Goal: Navigation & Orientation: Find specific page/section

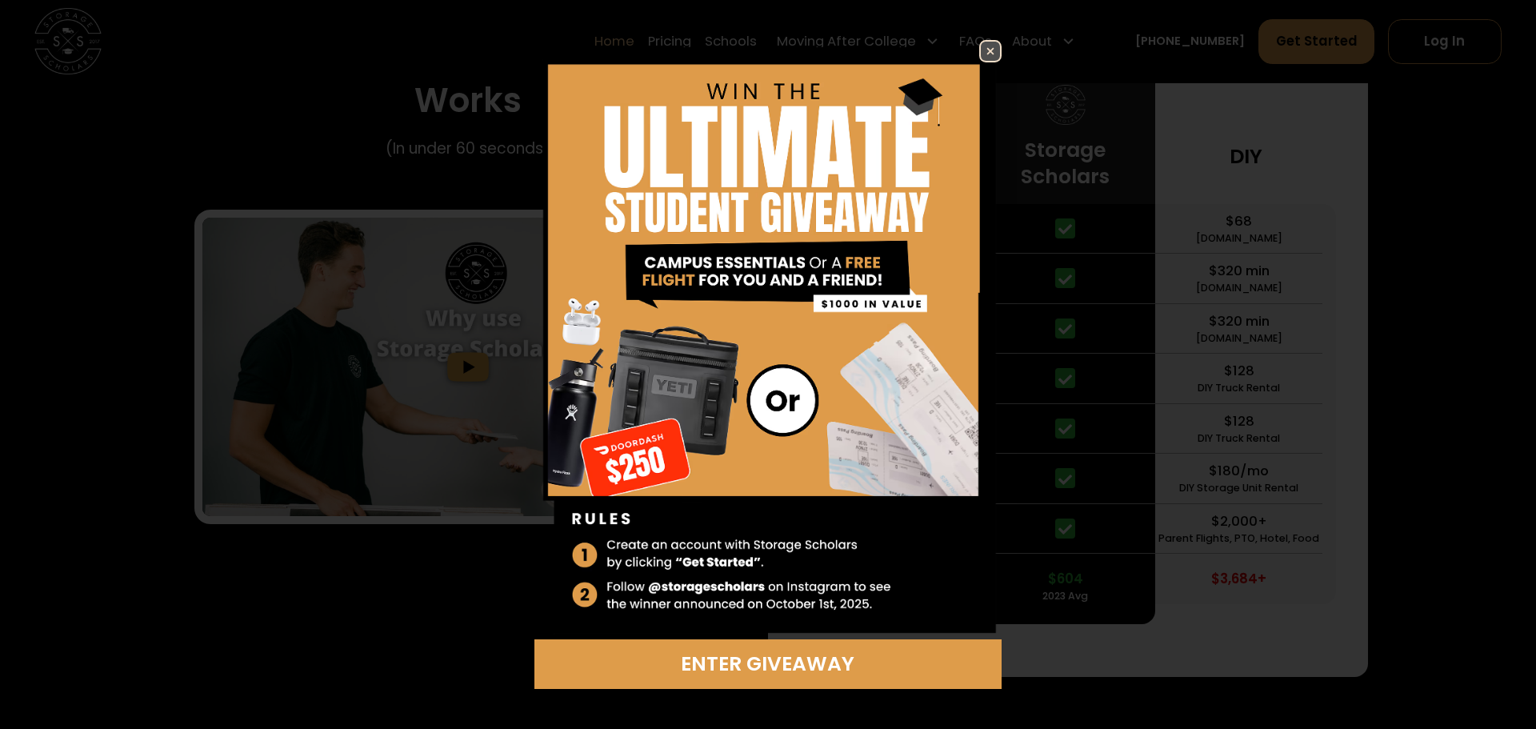
scroll to position [3415, 0]
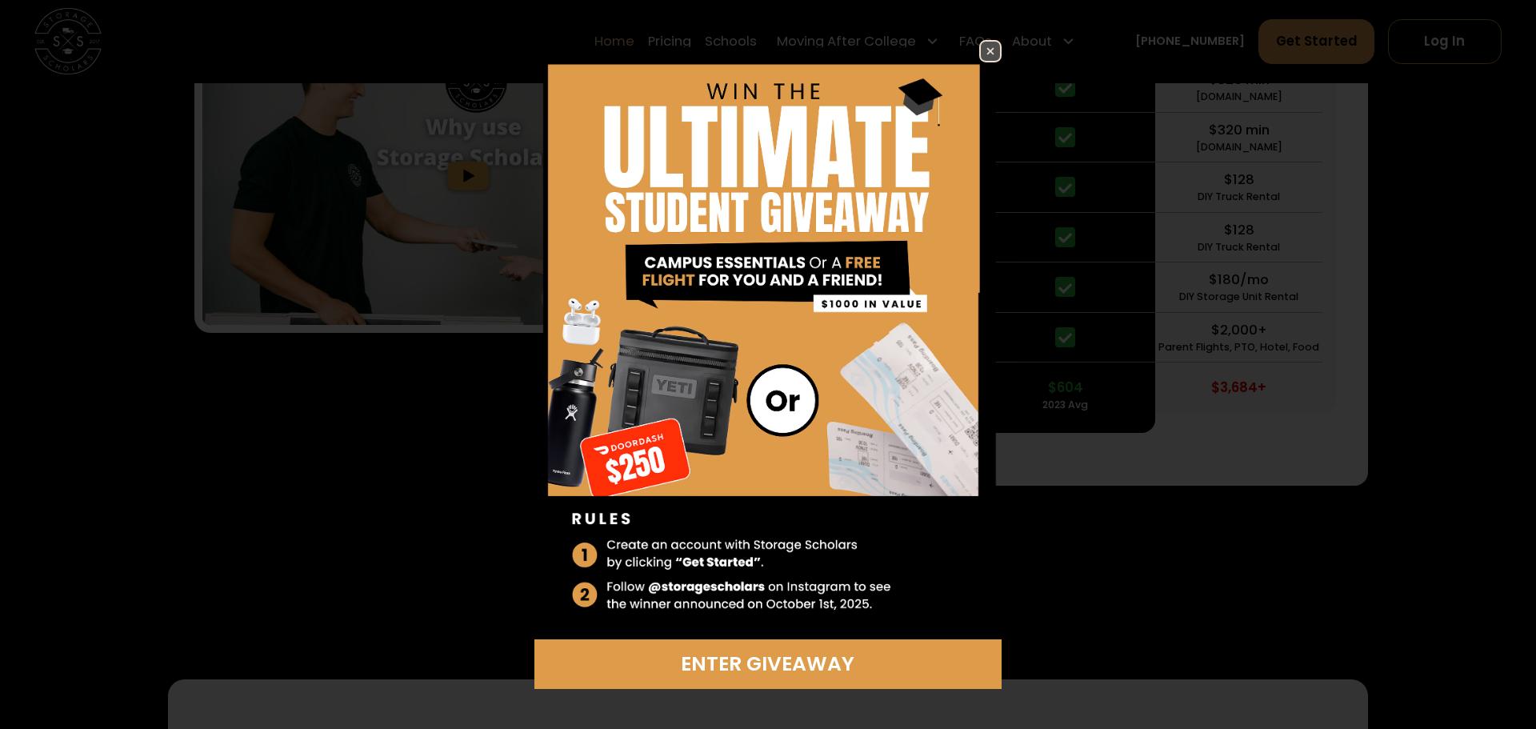
click at [981, 50] on img at bounding box center [990, 51] width 19 height 19
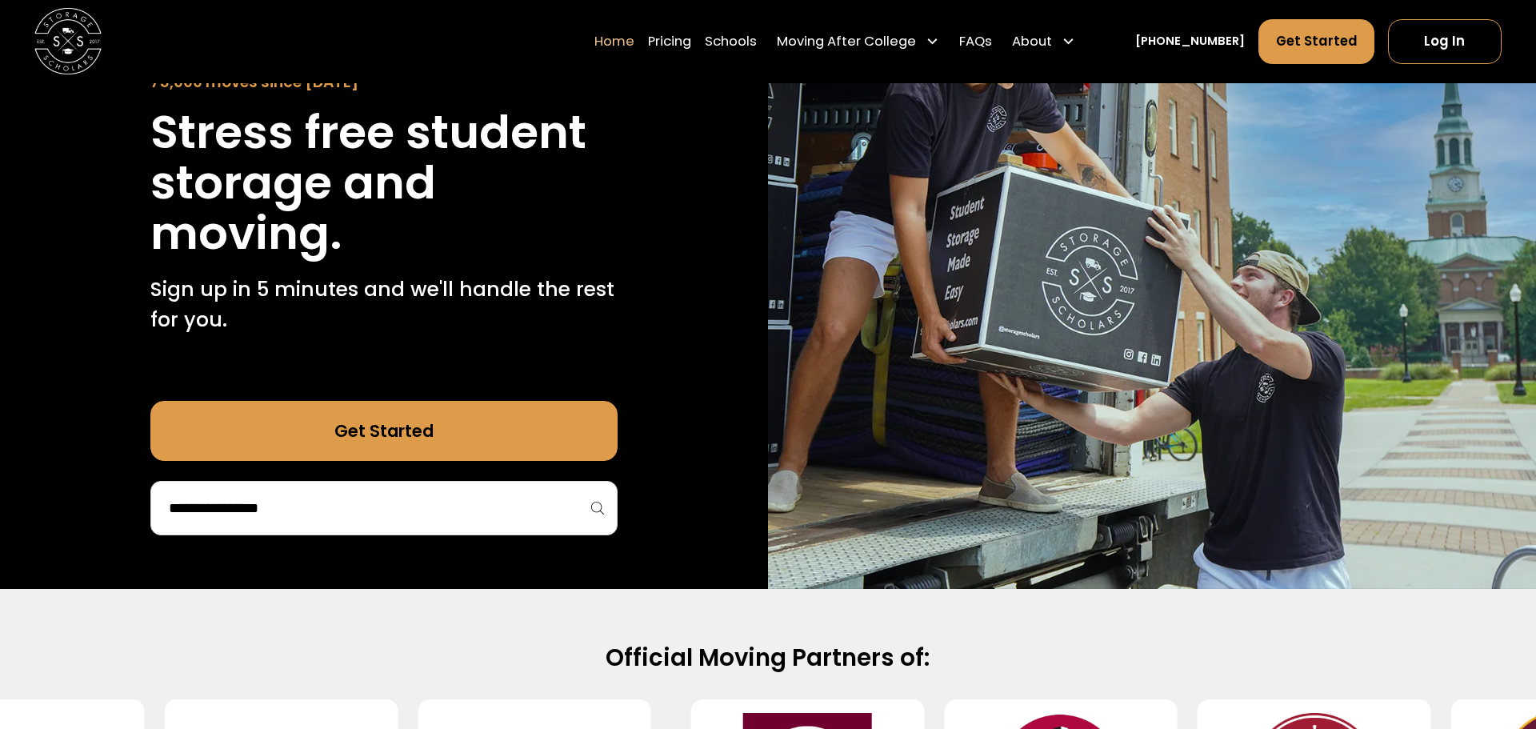
scroll to position [0, 0]
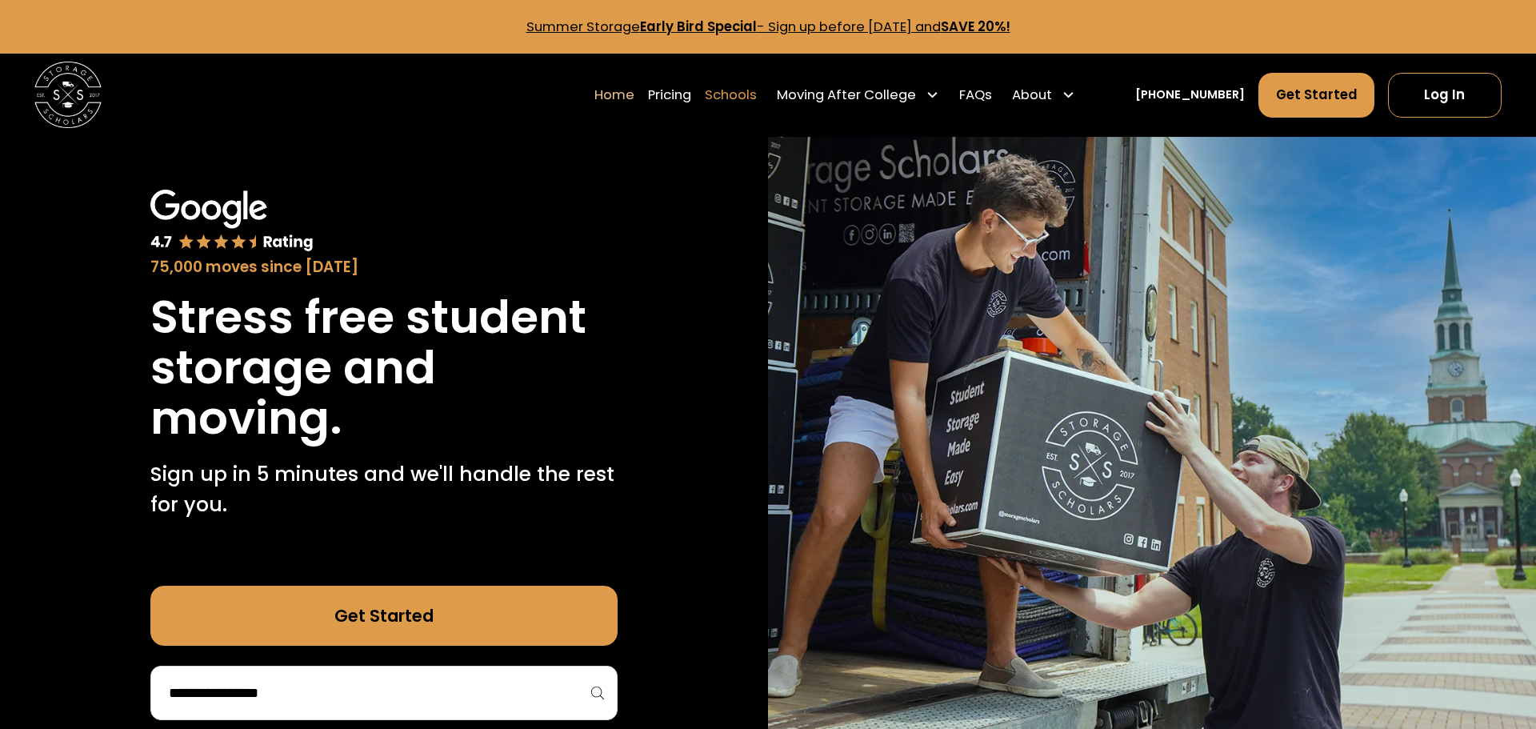
click at [757, 98] on link "Schools" at bounding box center [731, 95] width 52 height 46
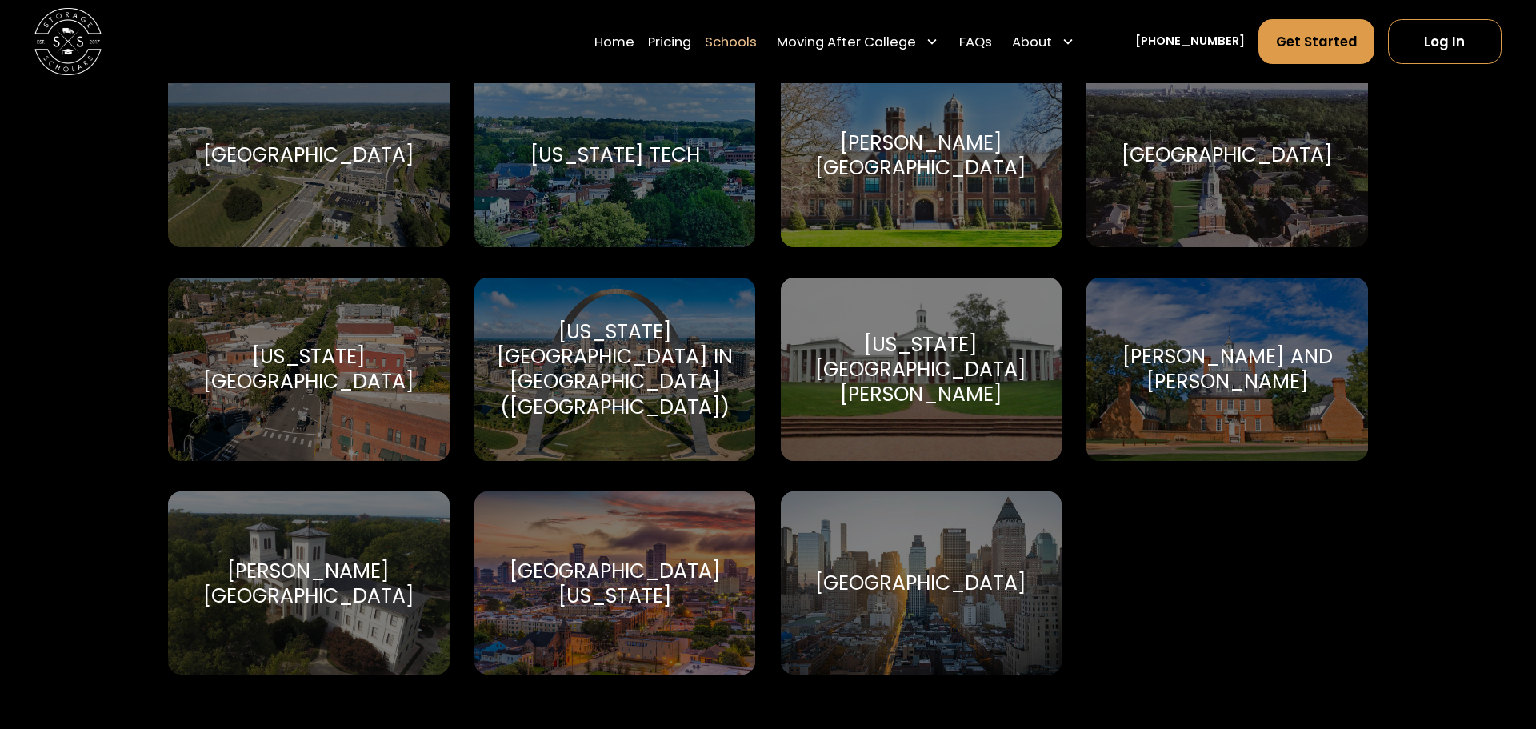
scroll to position [9956, 0]
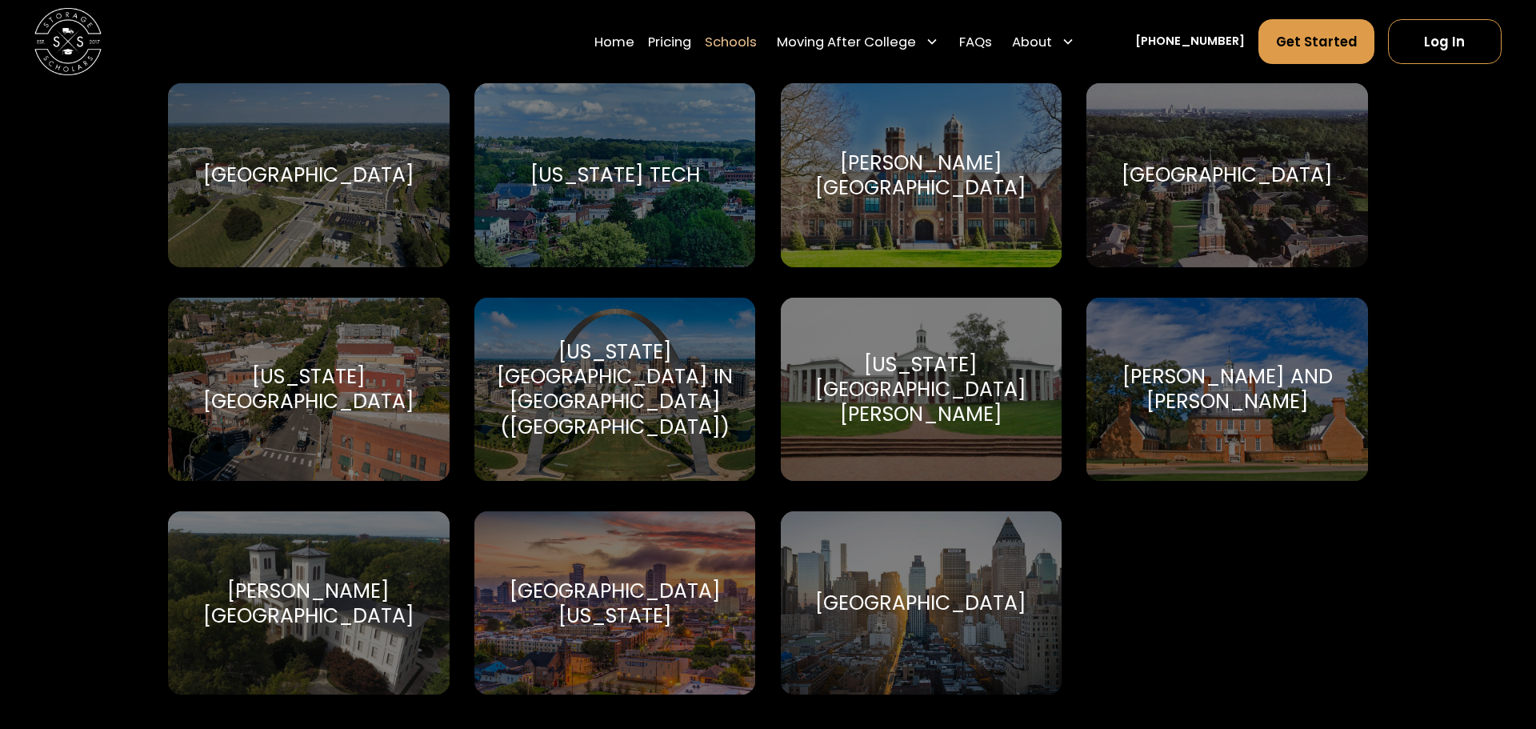
click at [1246, 187] on div "[GEOGRAPHIC_DATA]" at bounding box center [1226, 174] width 211 height 25
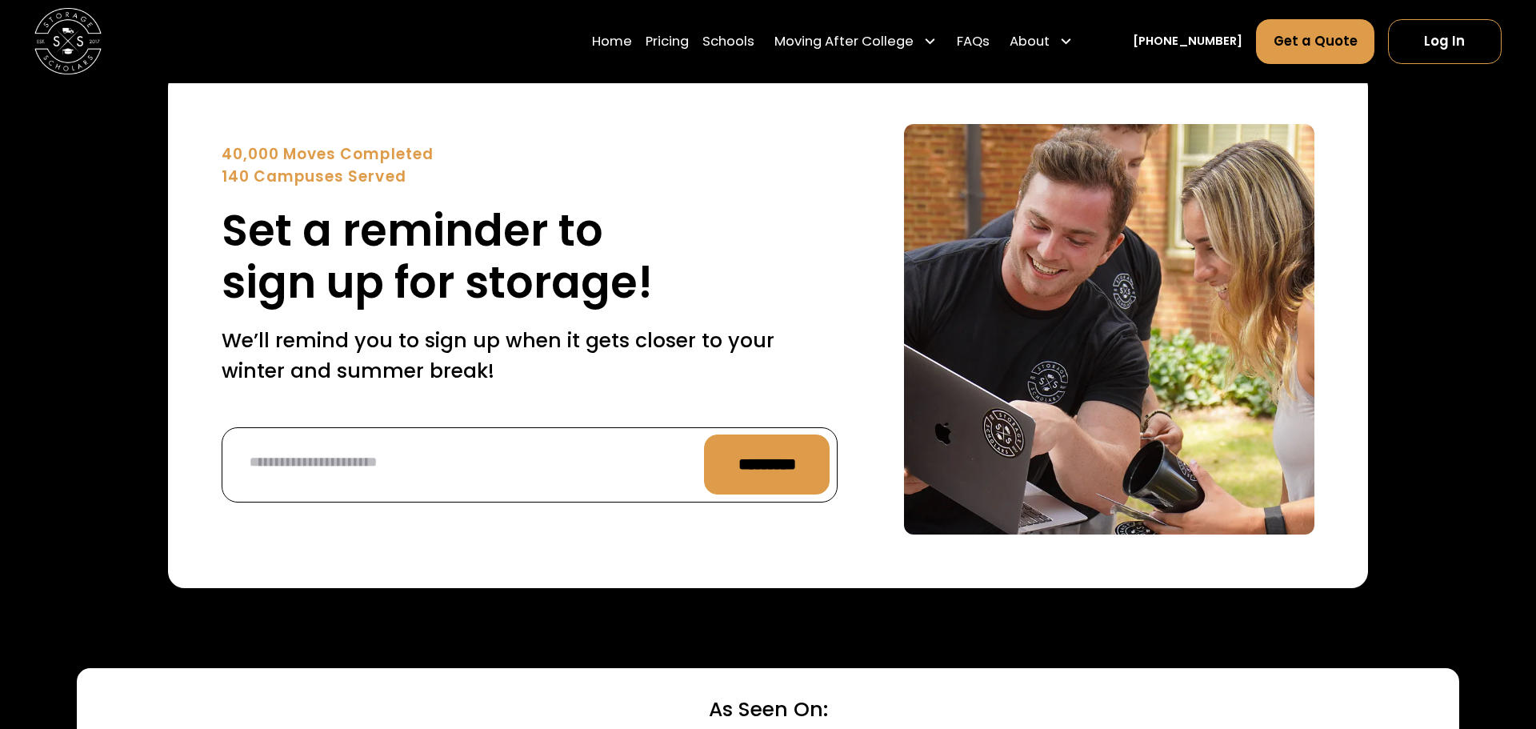
scroll to position [6182, 0]
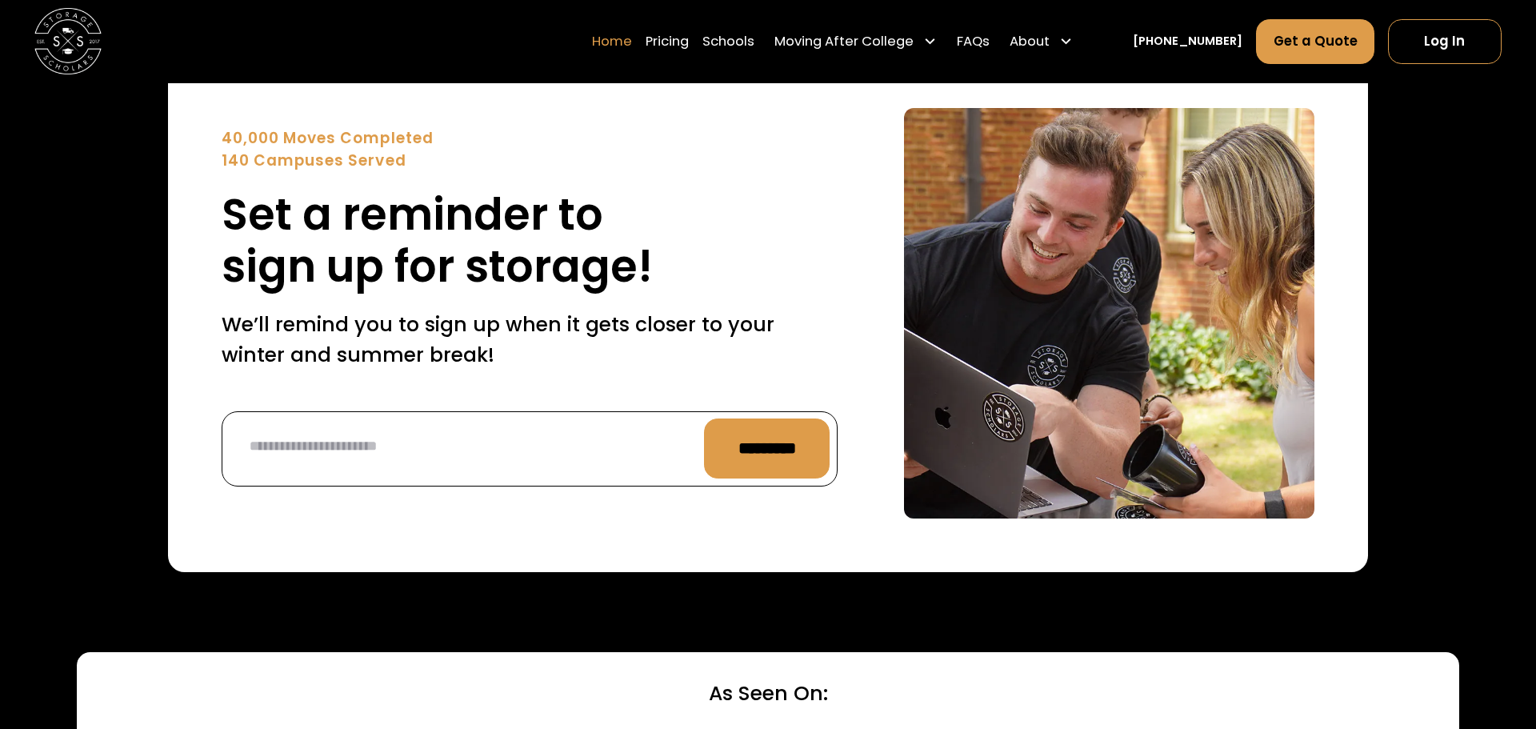
click at [629, 39] on link "Home" at bounding box center [612, 41] width 40 height 46
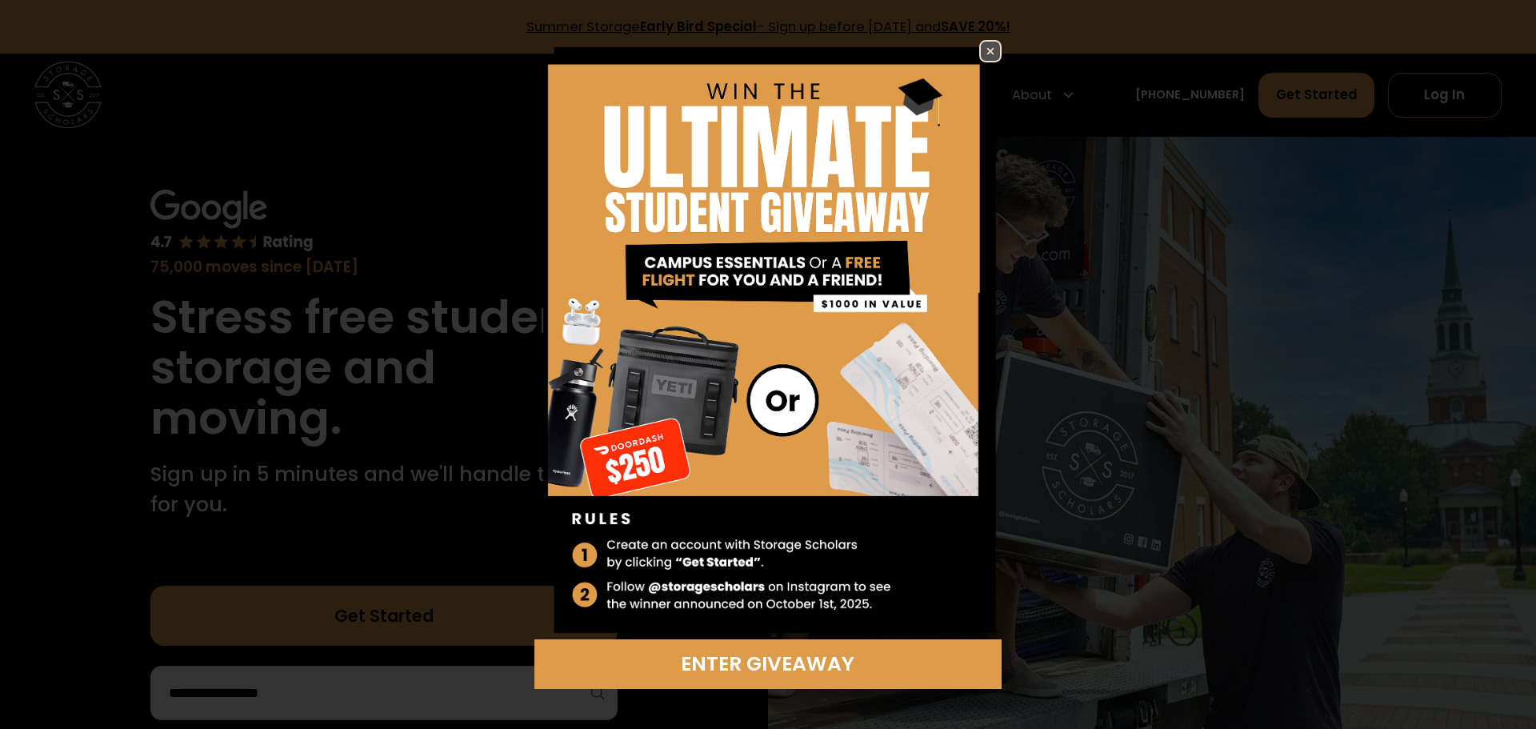
click at [991, 51] on img at bounding box center [990, 51] width 19 height 19
